Goal: Information Seeking & Learning: Stay updated

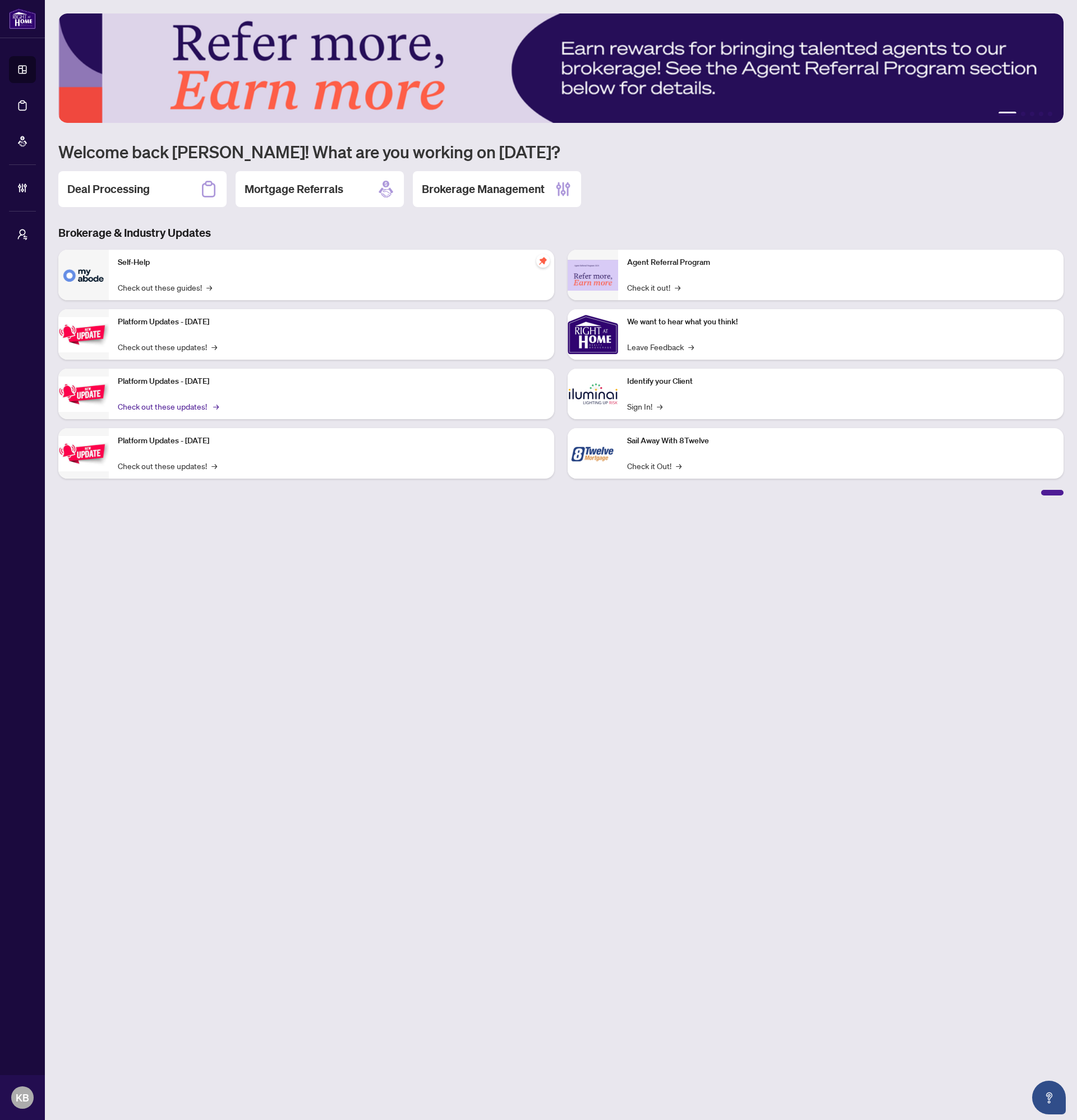
click at [181, 408] on link "Check out these updates! →" at bounding box center [167, 406] width 100 height 13
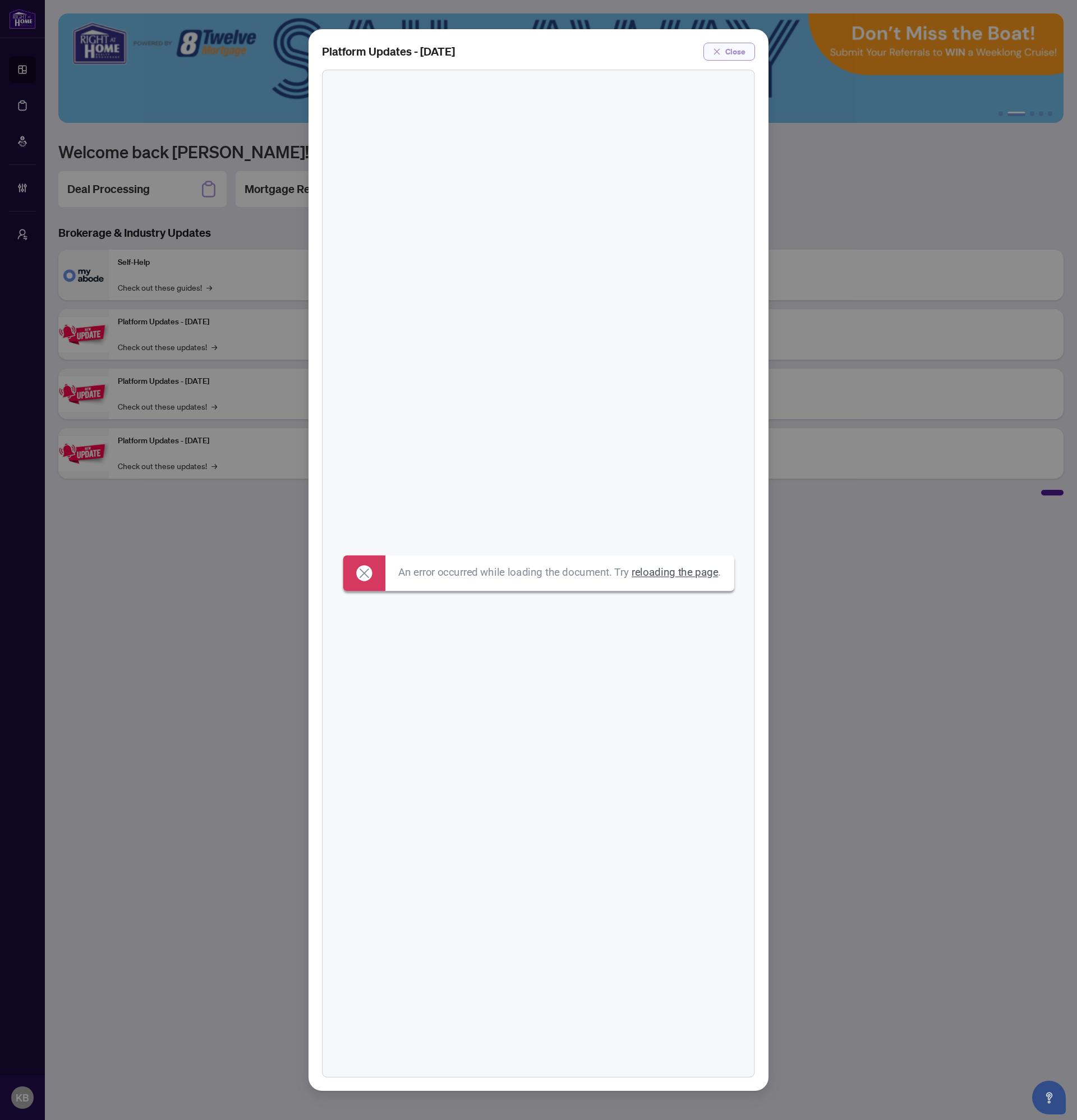
click at [721, 52] on icon "close" at bounding box center [717, 51] width 8 height 8
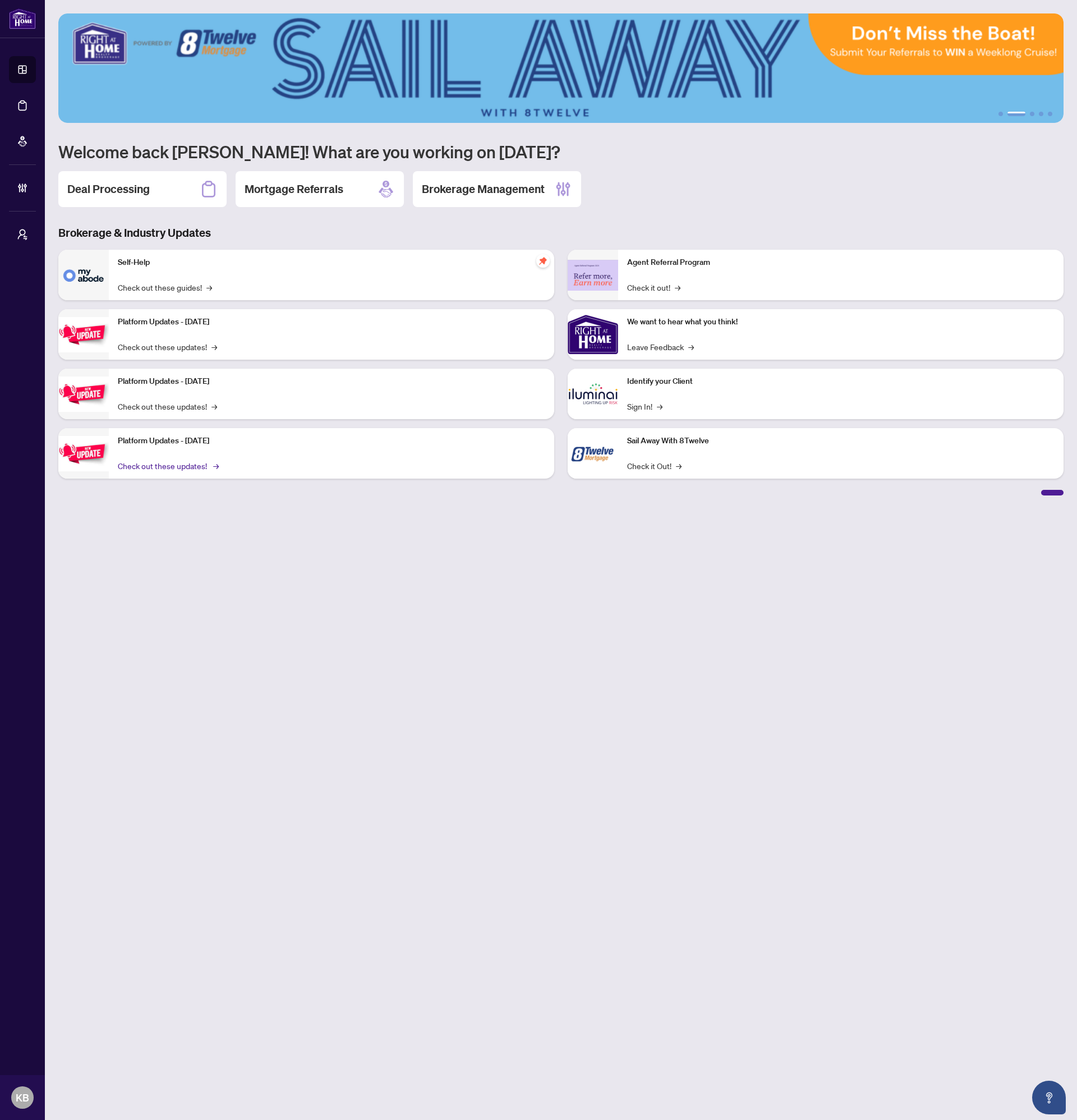
click at [162, 463] on link "Check out these updates! →" at bounding box center [167, 465] width 100 height 13
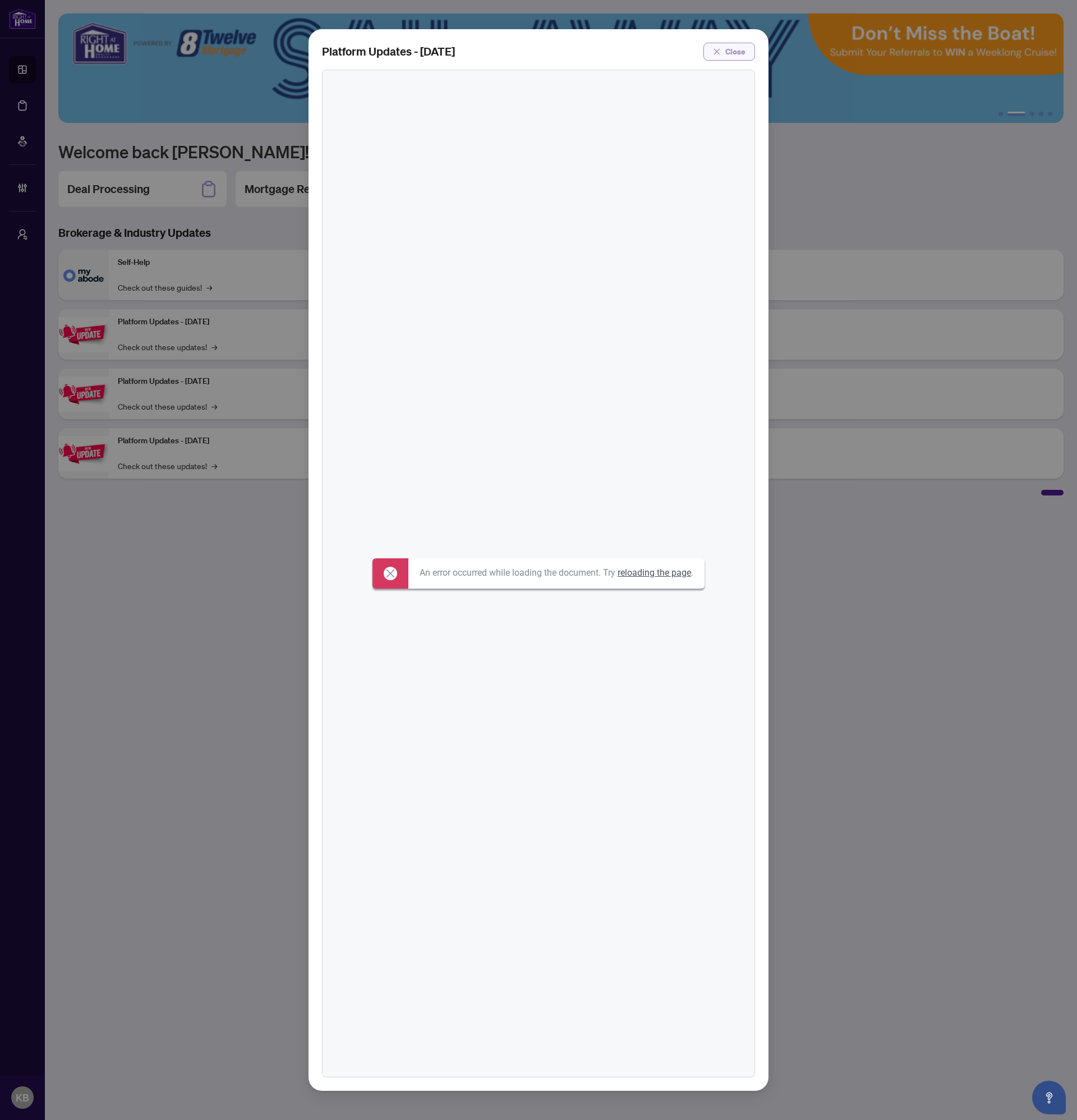
click at [734, 54] on span "Close" at bounding box center [735, 51] width 20 height 18
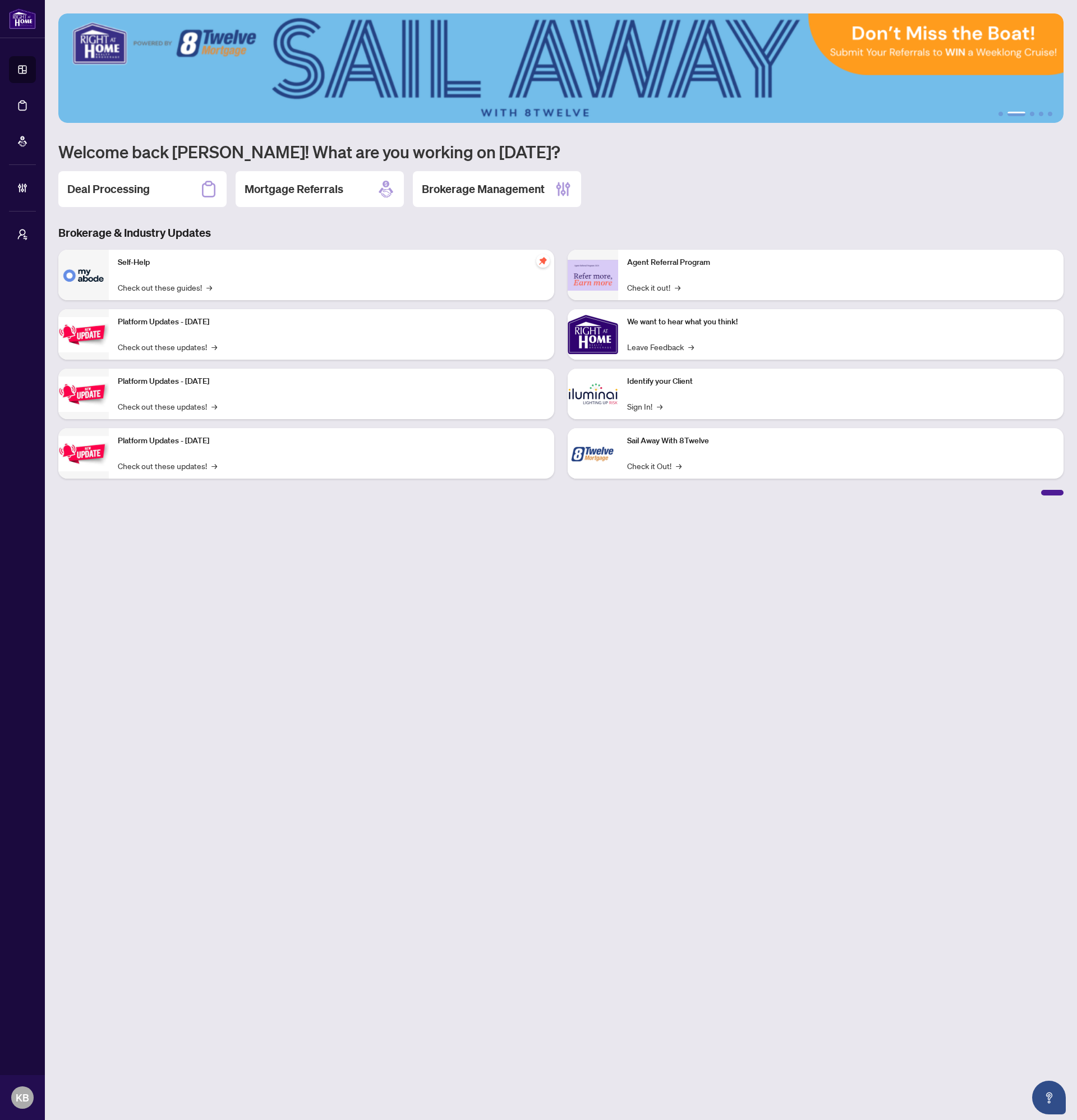
click at [354, 499] on main "1 2 3 4 5 Welcome back Khushal! What are you working on today? Deal Processing …" at bounding box center [561, 560] width 1032 height 1120
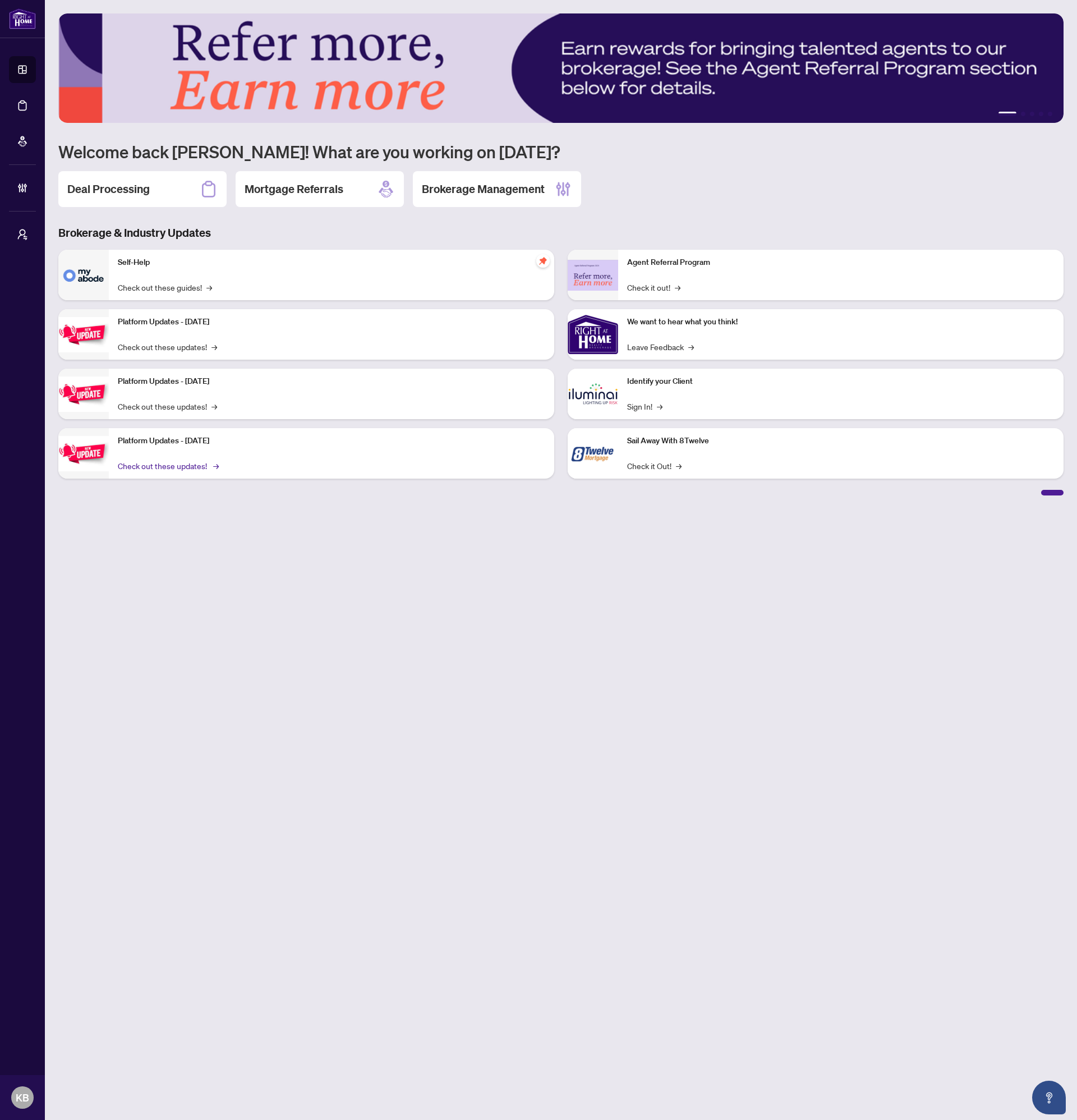
click at [195, 463] on link "Check out these updates! →" at bounding box center [167, 465] width 100 height 13
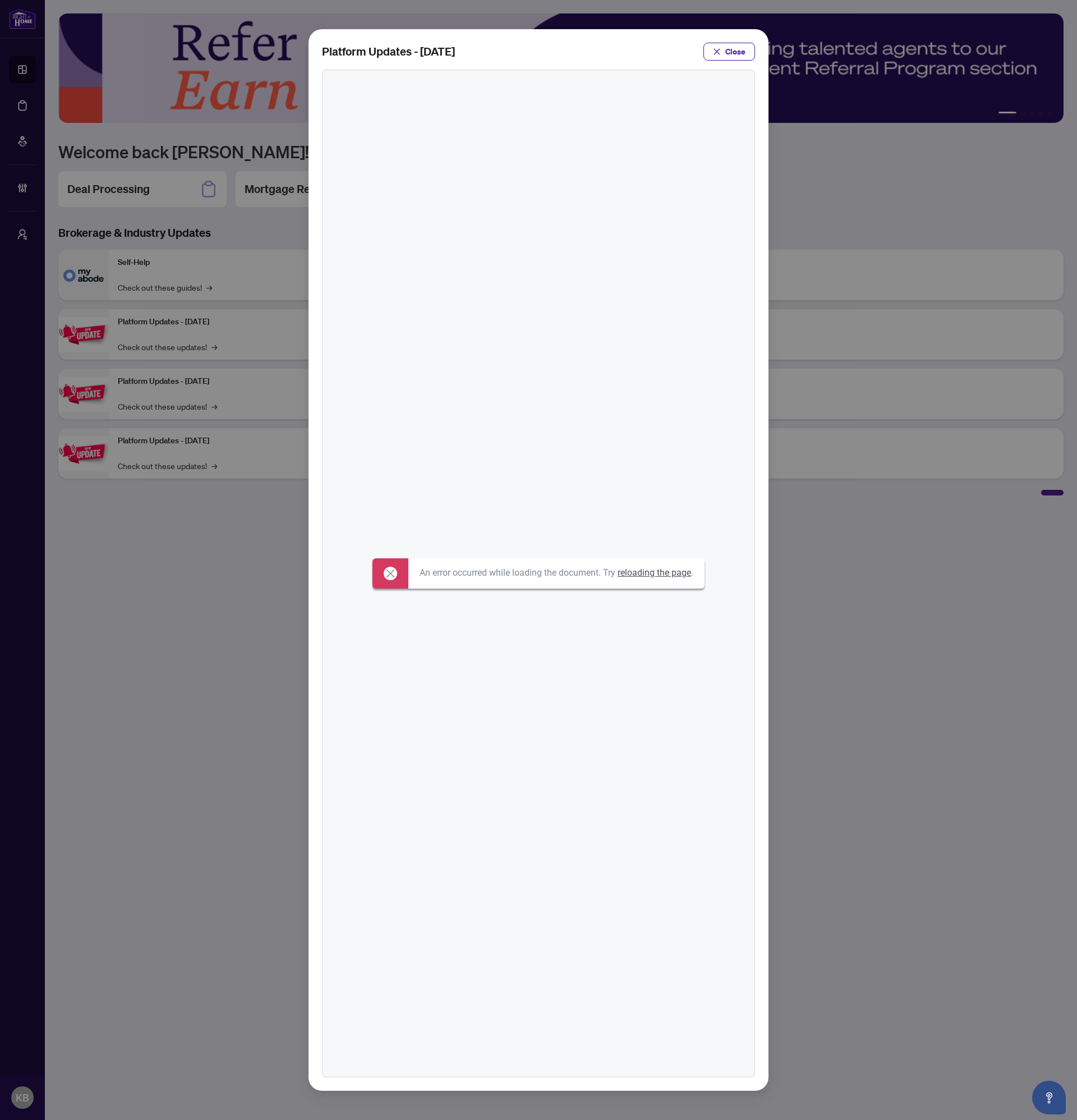
click at [675, 573] on link "reloading the page" at bounding box center [655, 572] width 74 height 11
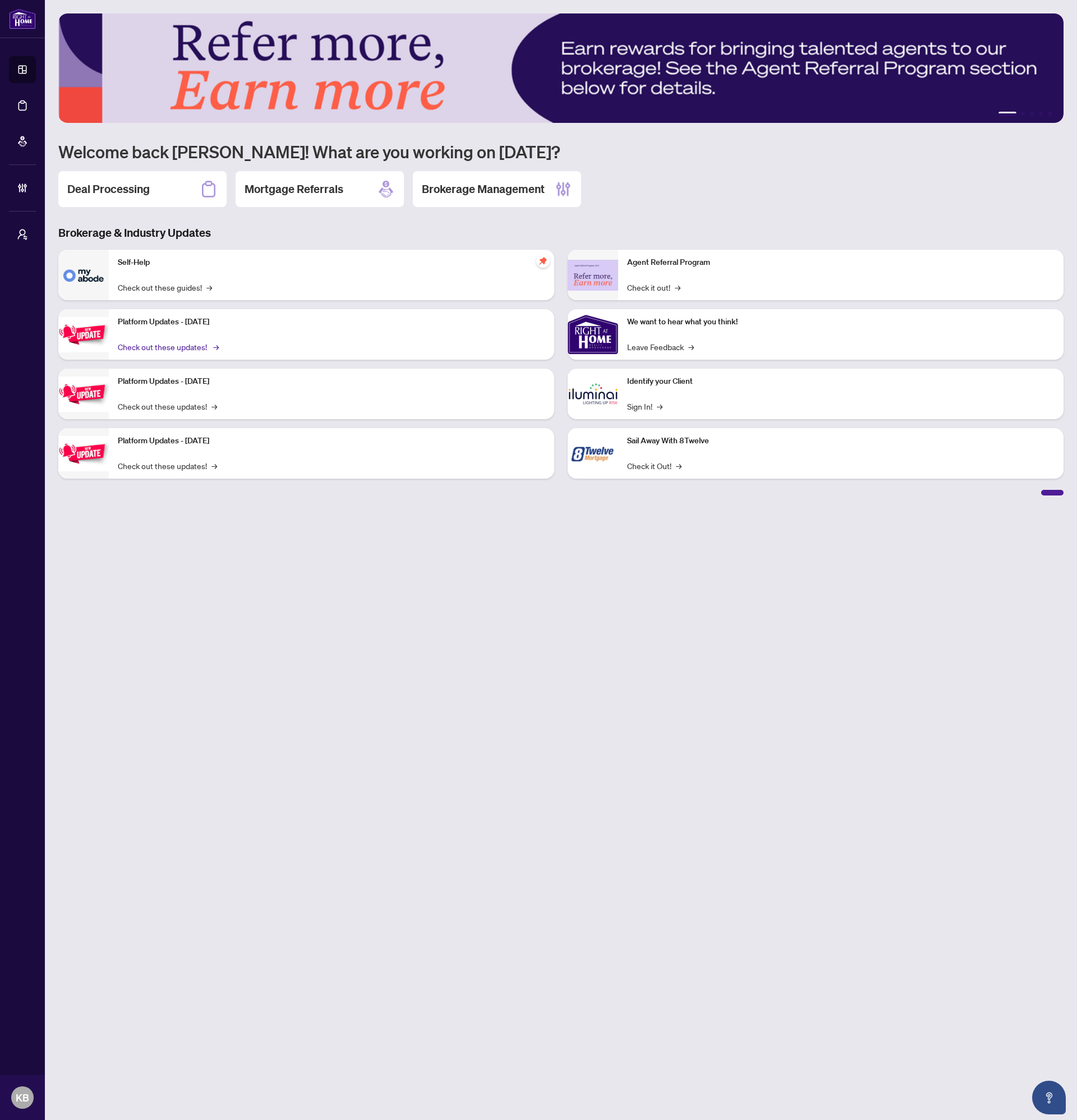
click at [161, 344] on link "Check out these updates! →" at bounding box center [167, 346] width 100 height 13
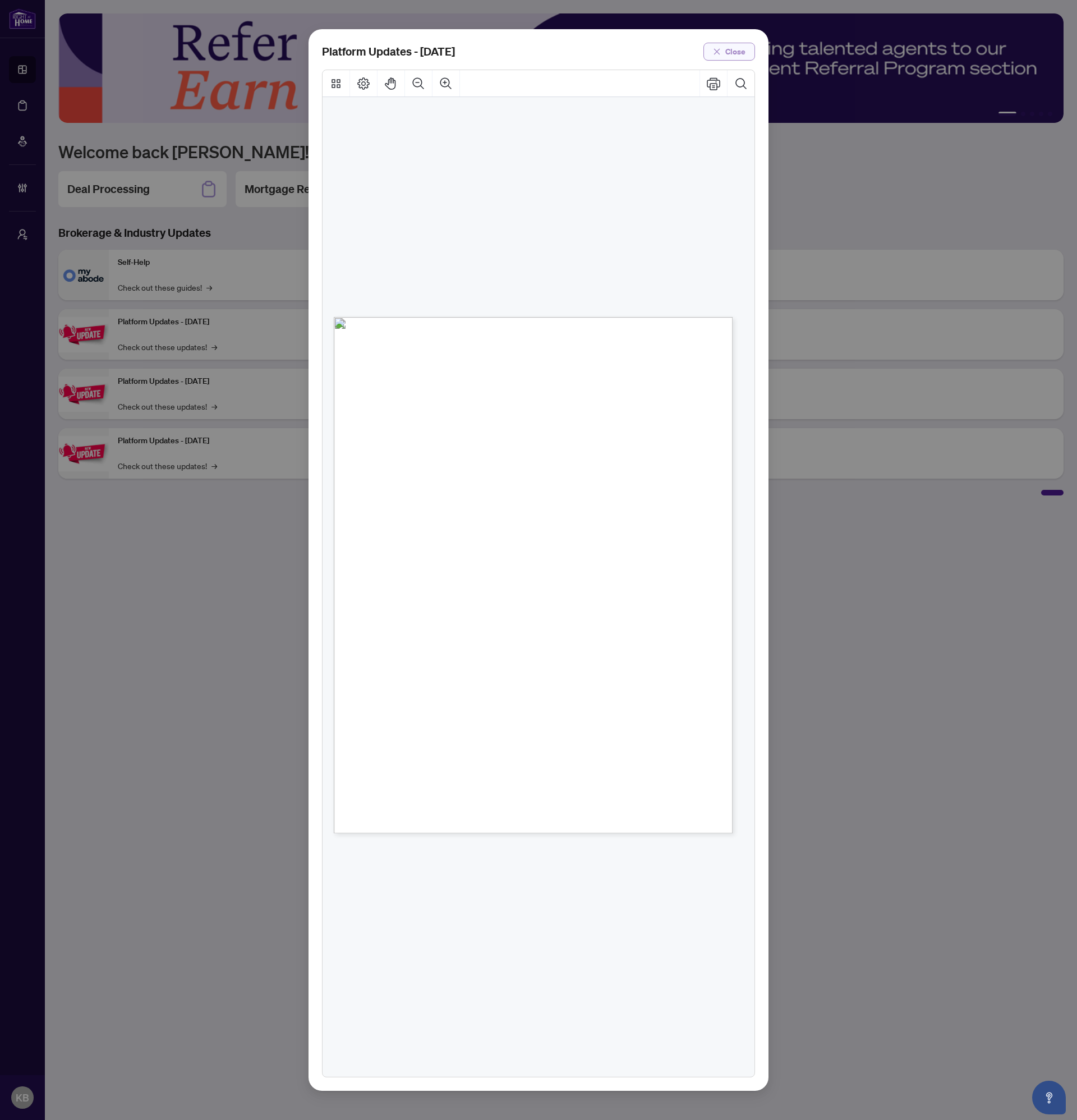
click at [729, 57] on span "Close" at bounding box center [735, 51] width 20 height 18
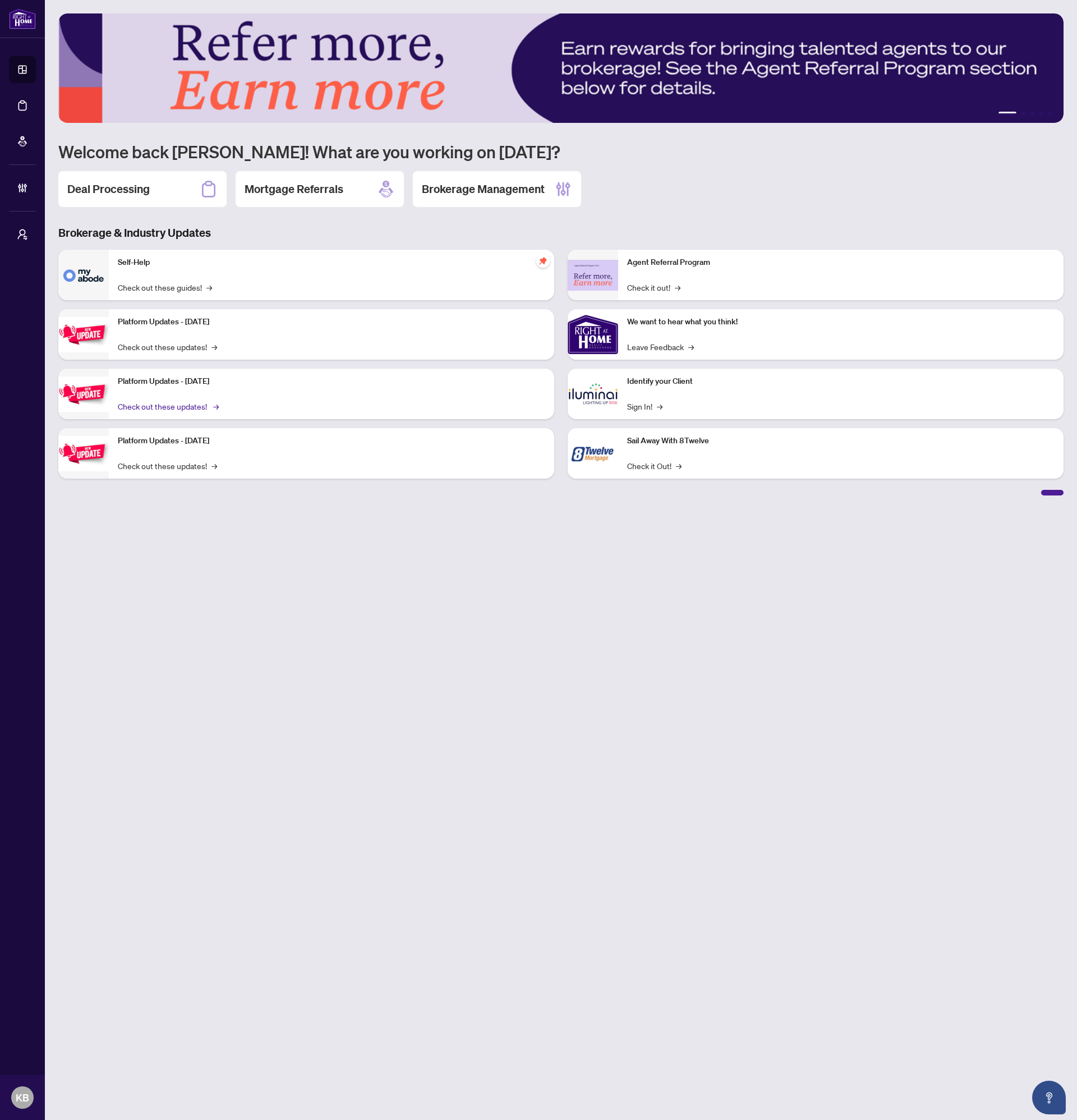
click at [176, 405] on link "Check out these updates! →" at bounding box center [167, 406] width 100 height 13
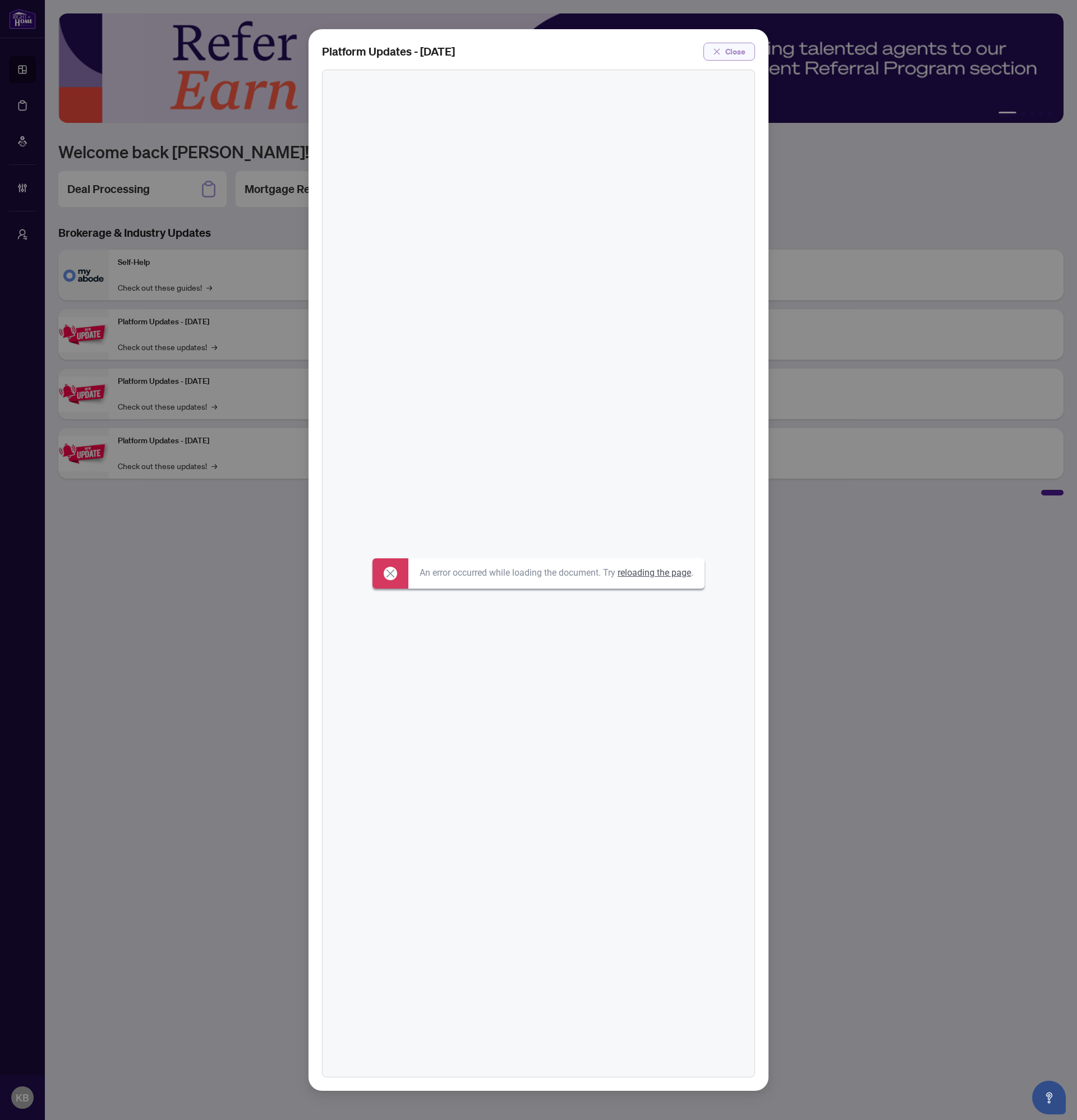
click at [725, 47] on button "Close" at bounding box center [729, 51] width 52 height 18
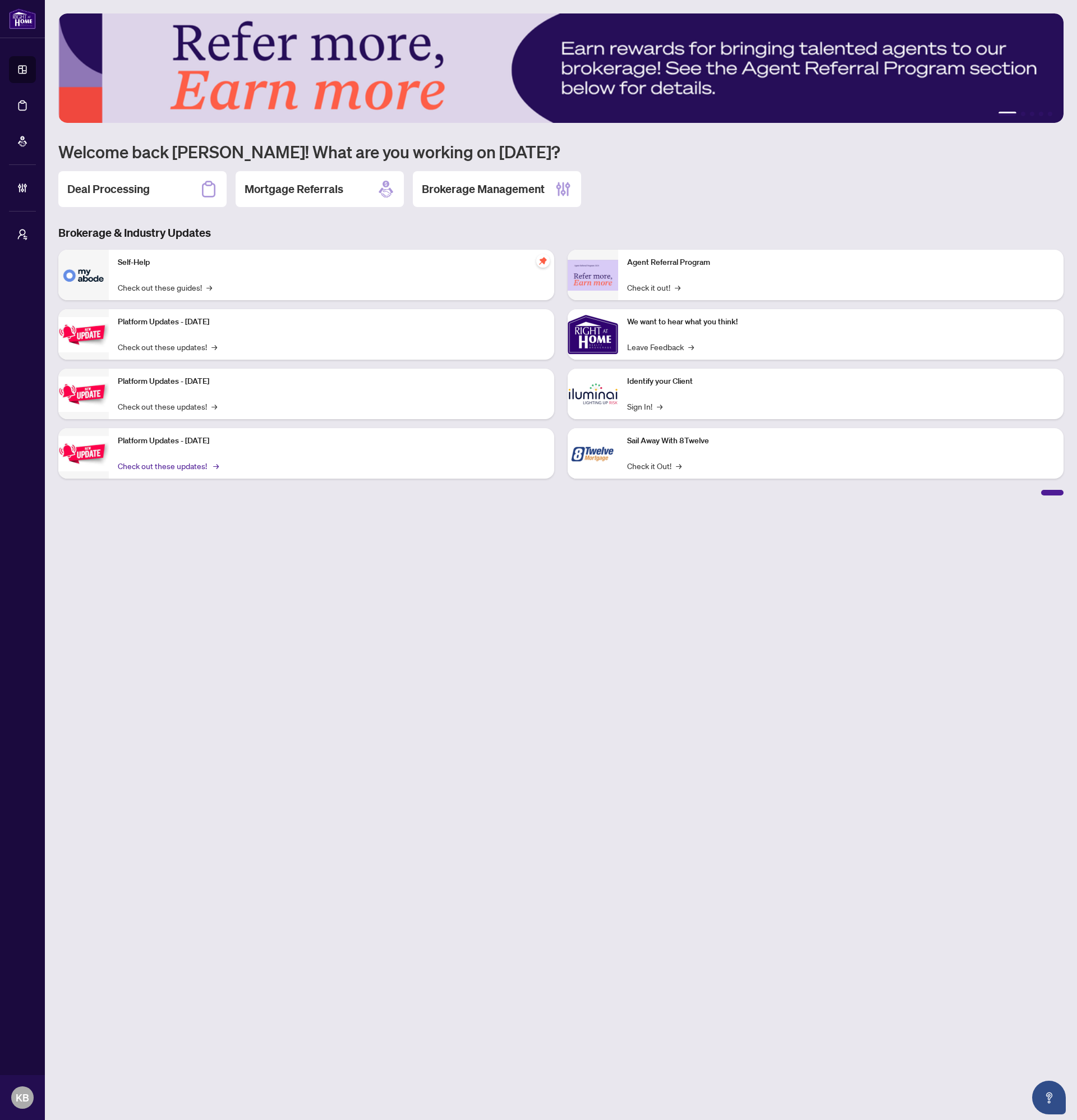
click at [199, 468] on link "Check out these updates! →" at bounding box center [167, 465] width 100 height 13
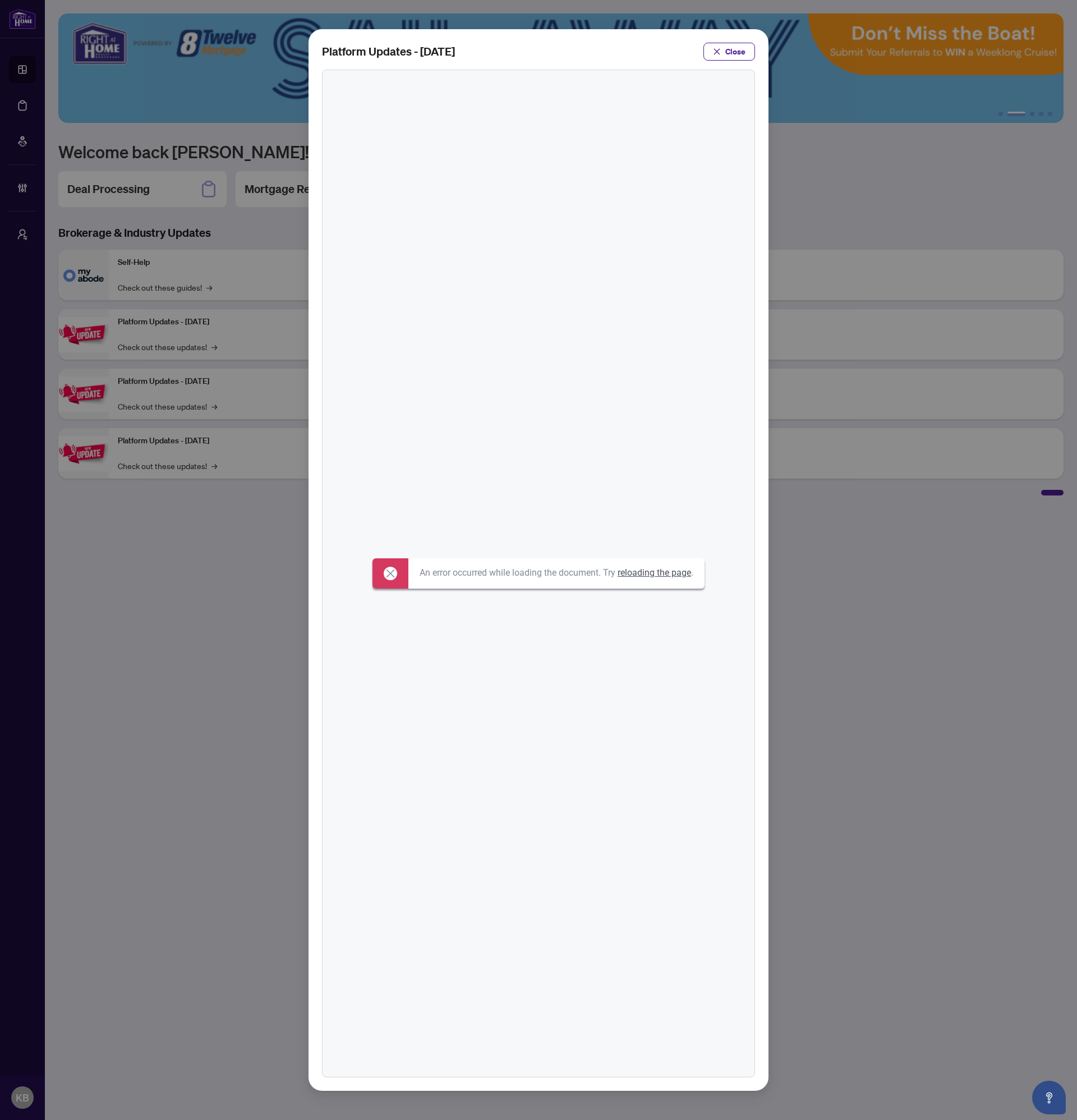
click at [745, 57] on span "Close" at bounding box center [735, 51] width 20 height 18
click at [743, 53] on div "Platform Updates - [DATE] Close" at bounding box center [538, 560] width 1077 height 1120
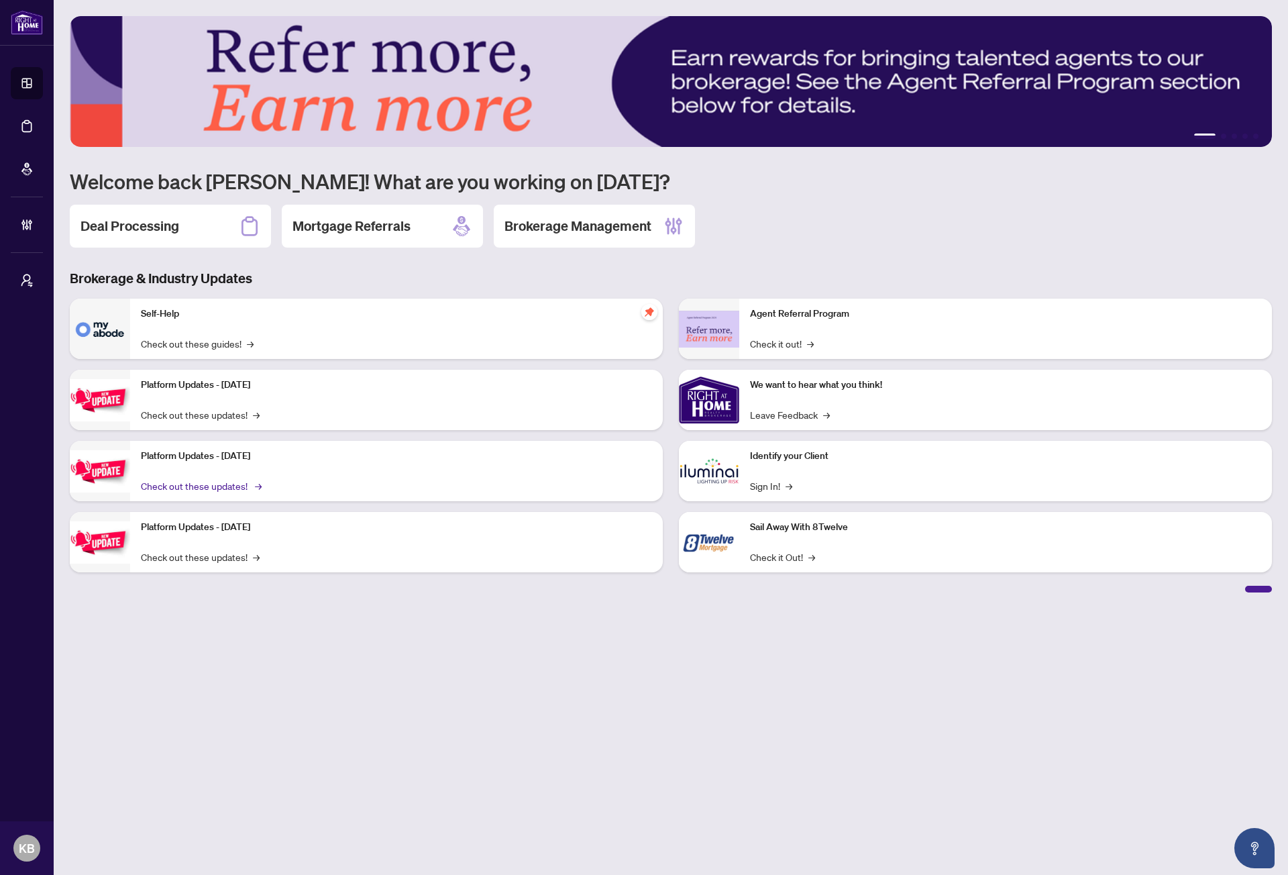
click at [223, 489] on link "Check out these updates! →" at bounding box center [200, 485] width 119 height 15
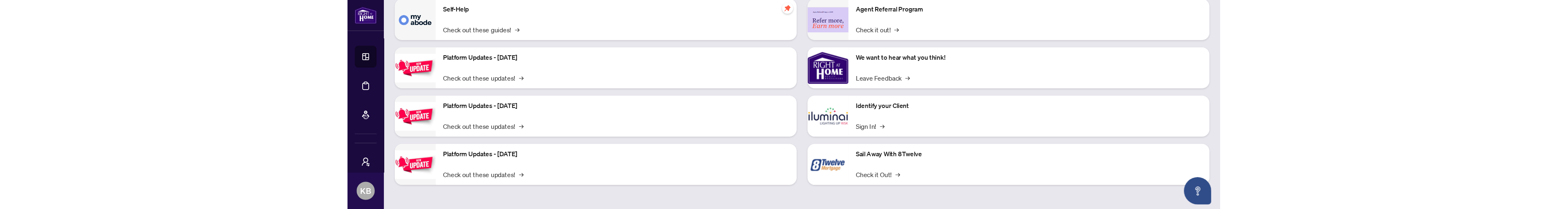
scroll to position [247, 0]
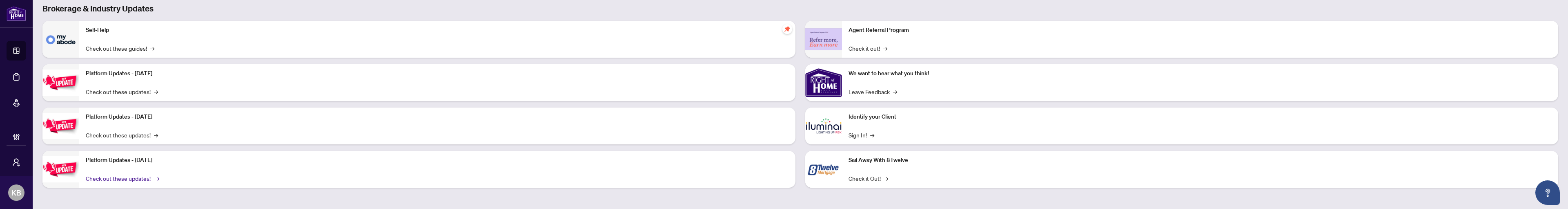
click at [116, 175] on link "Check out these updates! →" at bounding box center [122, 178] width 72 height 9
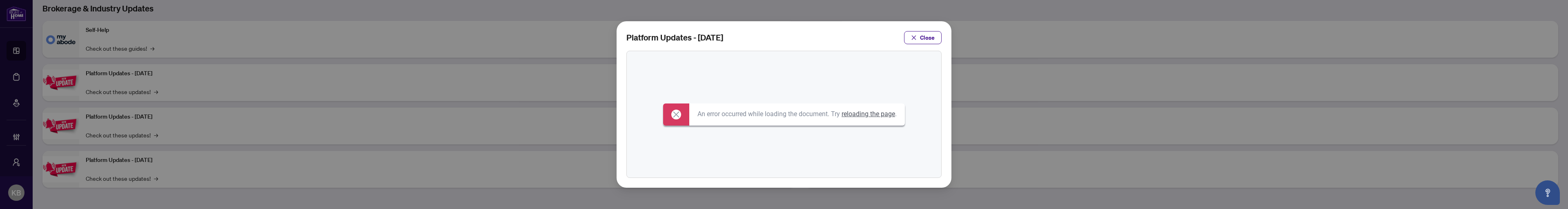
drag, startPoint x: 216, startPoint y: 74, endPoint x: 204, endPoint y: 76, distance: 12.2
click at [216, 73] on div "Platform Updates - [DATE] Close" at bounding box center [784, 104] width 1568 height 209
click at [142, 89] on div "Platform Updates - [DATE] Close" at bounding box center [784, 104] width 1568 height 209
click at [783, 35] on span "Close" at bounding box center [927, 37] width 15 height 13
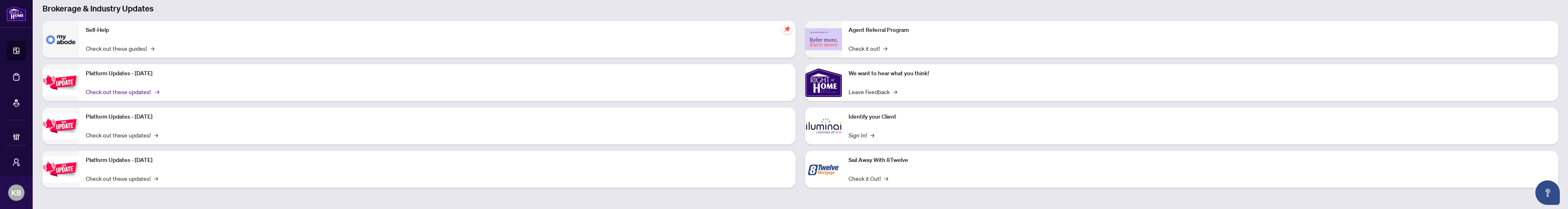
click at [135, 88] on link "Check out these updates! →" at bounding box center [122, 91] width 72 height 9
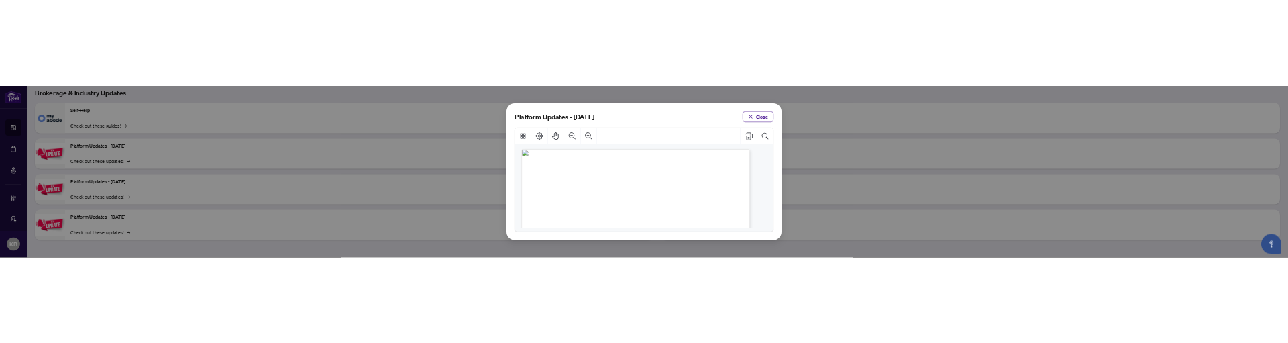
scroll to position [0, 0]
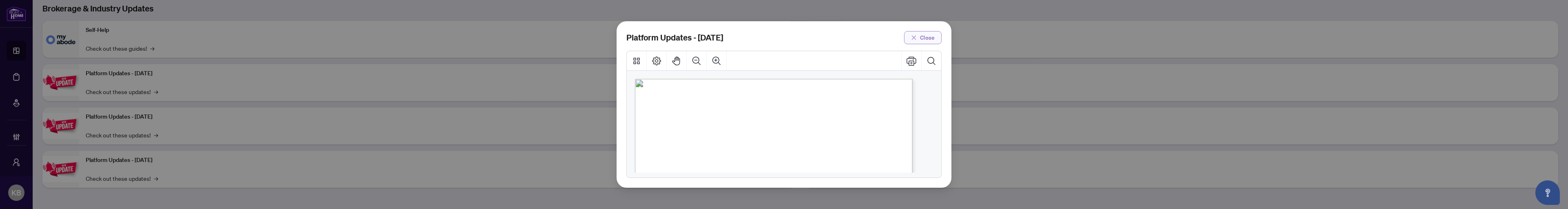
click at [783, 38] on span "Close" at bounding box center [927, 37] width 15 height 13
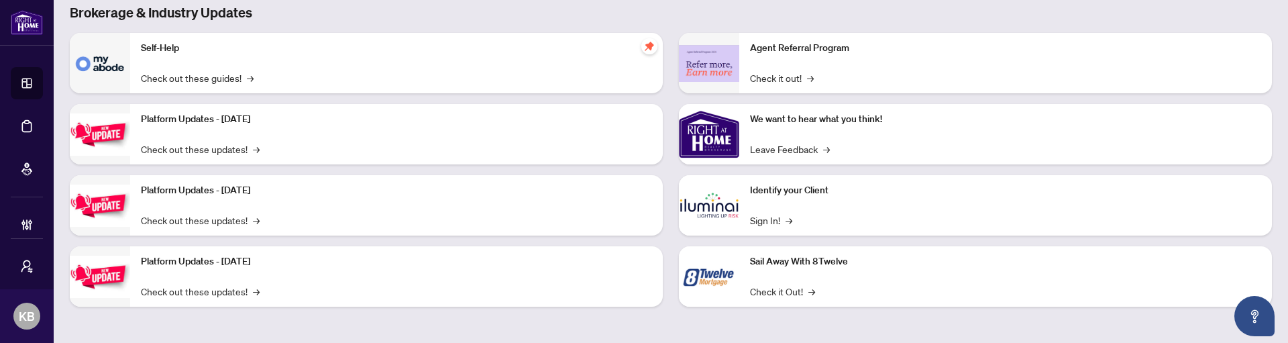
scroll to position [265, 0]
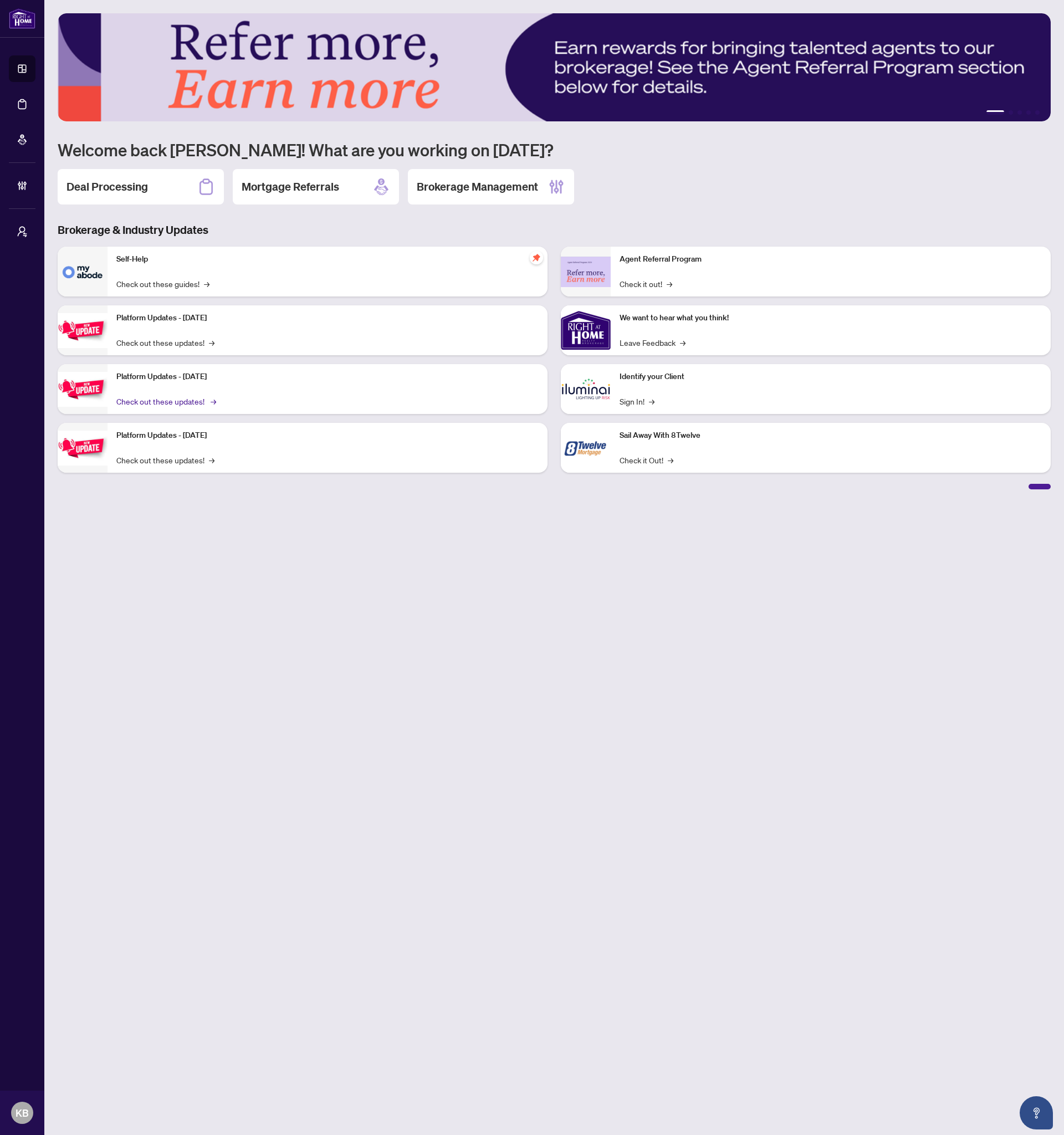
click at [173, 283] on link "Check out these updates! →" at bounding box center [165, 401] width 98 height 12
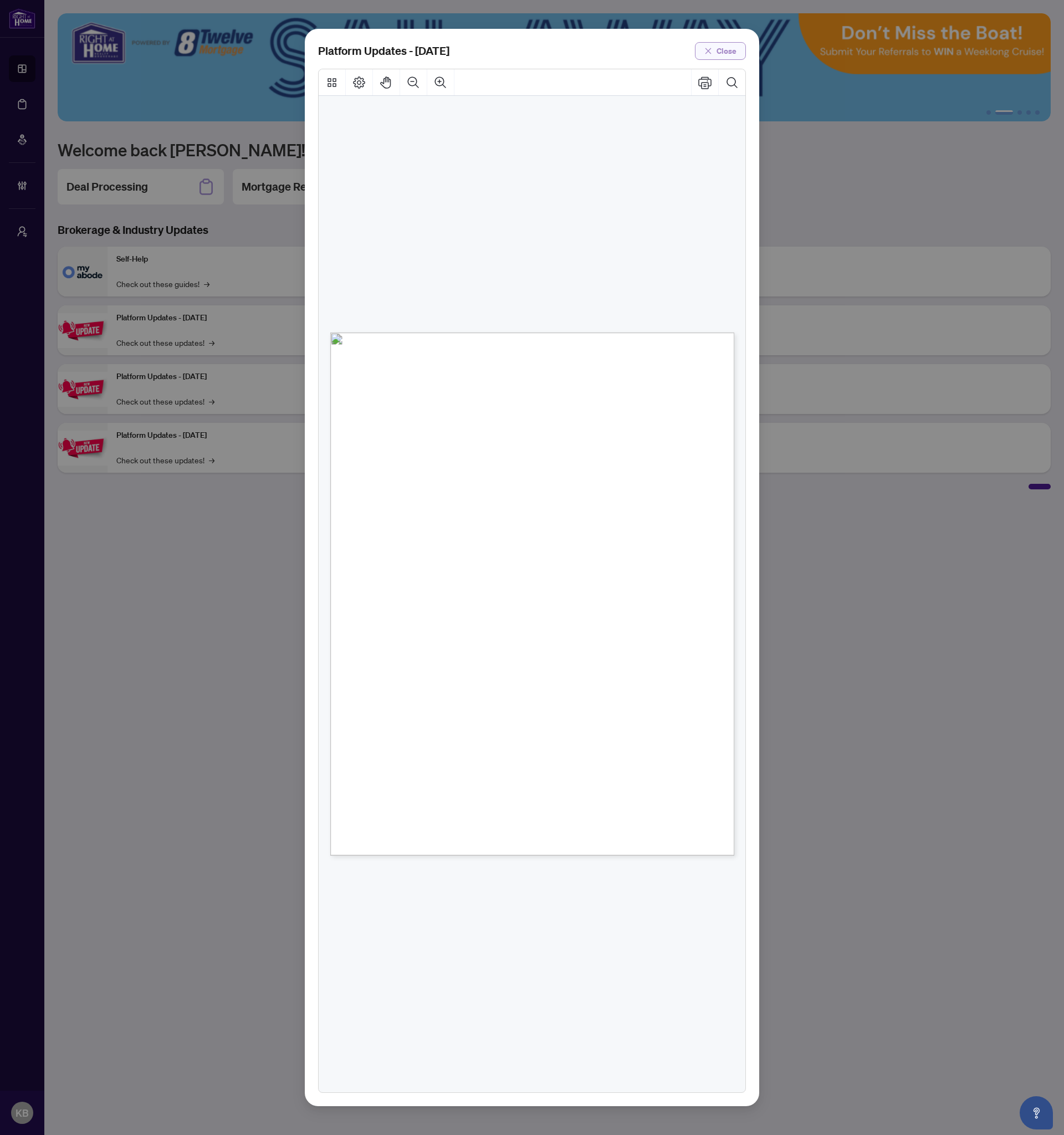
click at [720, 55] on span "Close" at bounding box center [726, 50] width 20 height 17
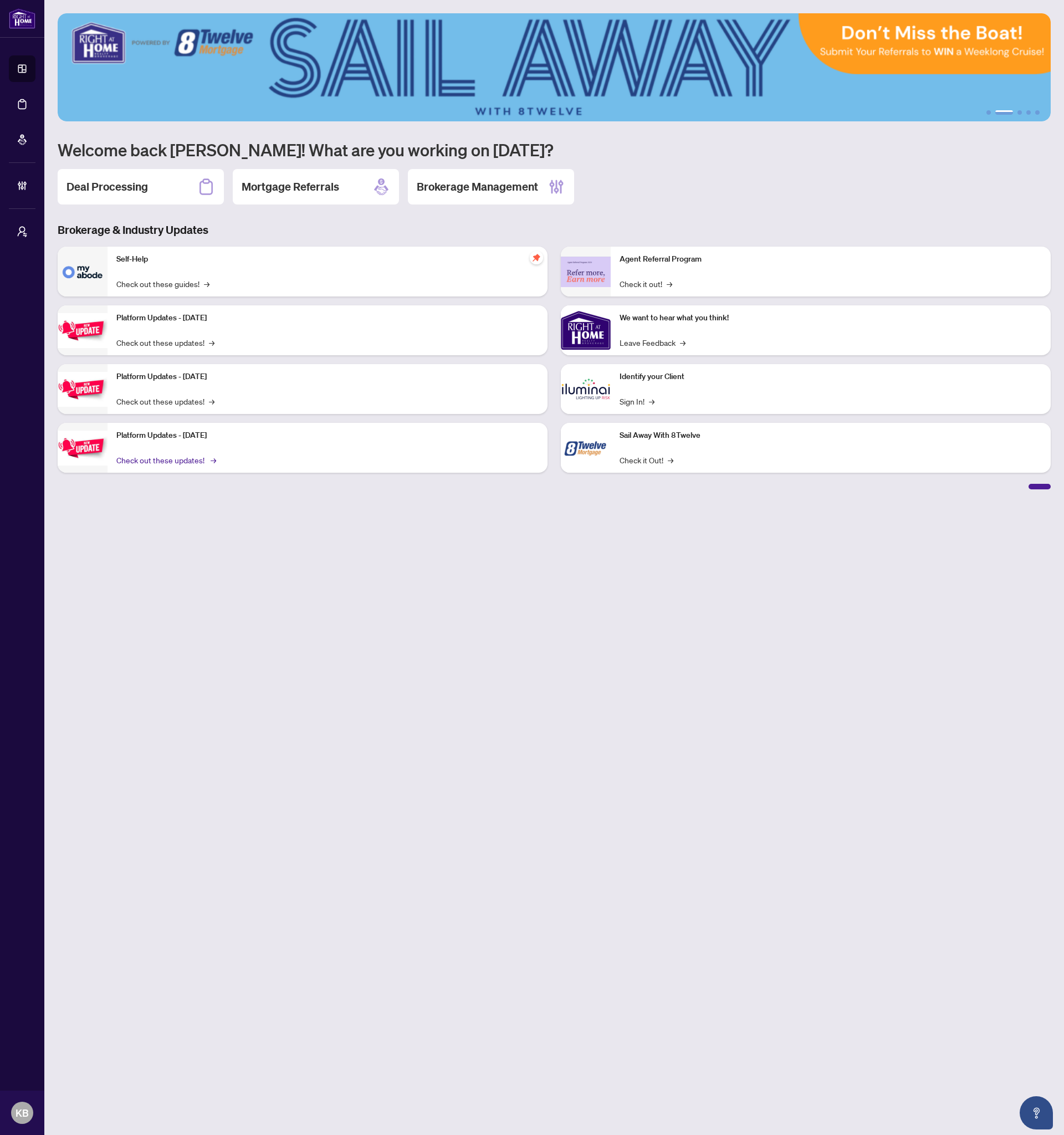
click at [163, 283] on link "Check out these updates! →" at bounding box center [165, 459] width 98 height 12
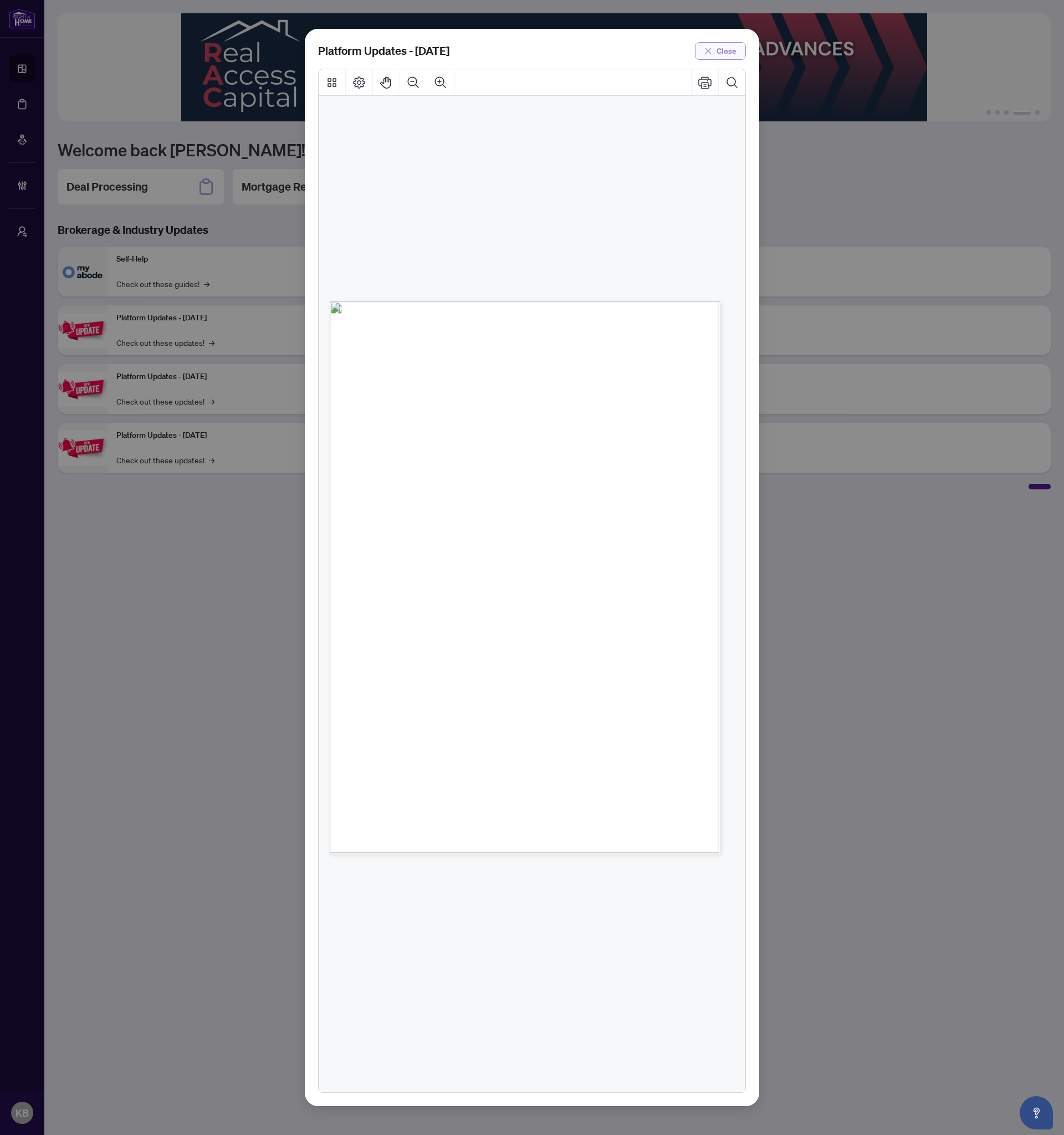
click at [715, 48] on button "Close" at bounding box center [720, 50] width 51 height 17
